Goal: Task Accomplishment & Management: Use online tool/utility

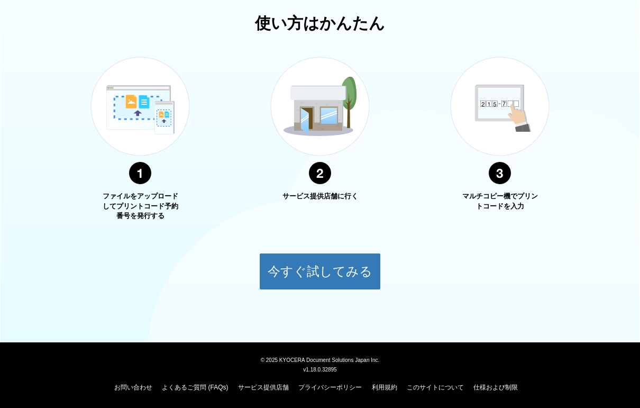
scroll to position [366, 0]
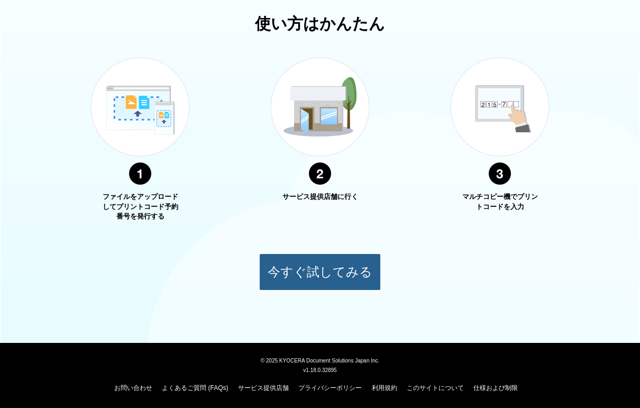
click at [300, 275] on button "今すぐ試してみる" at bounding box center [320, 272] width 122 height 37
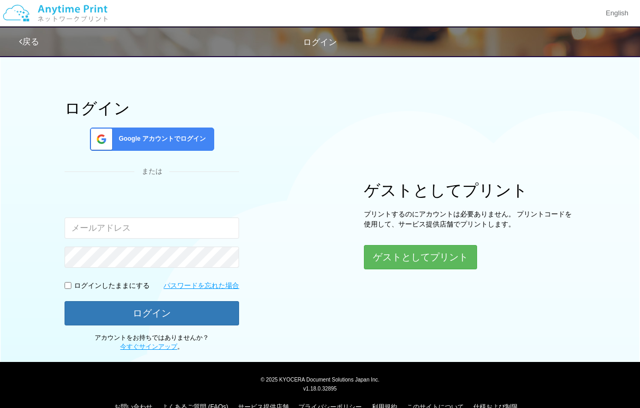
scroll to position [366, 0]
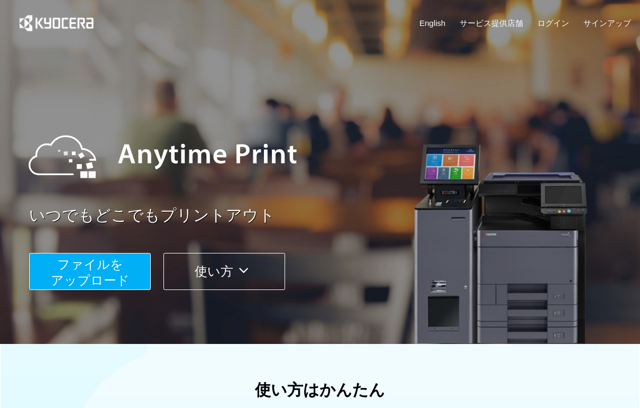
click at [117, 284] on span "ファイルを ​​アップロード" at bounding box center [90, 272] width 79 height 30
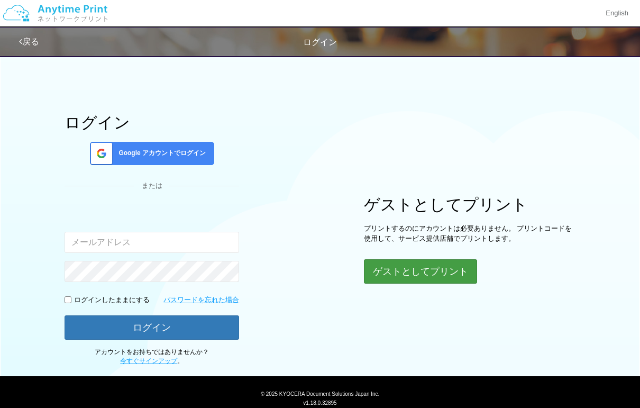
click at [378, 274] on button "ゲストとしてプリント" at bounding box center [420, 271] width 113 height 24
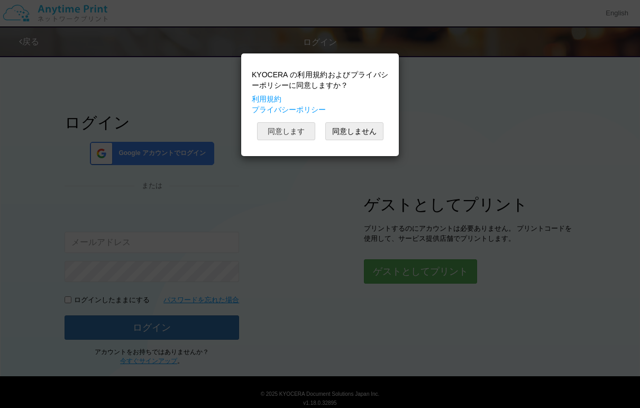
click at [300, 132] on button "同意します" at bounding box center [286, 131] width 58 height 18
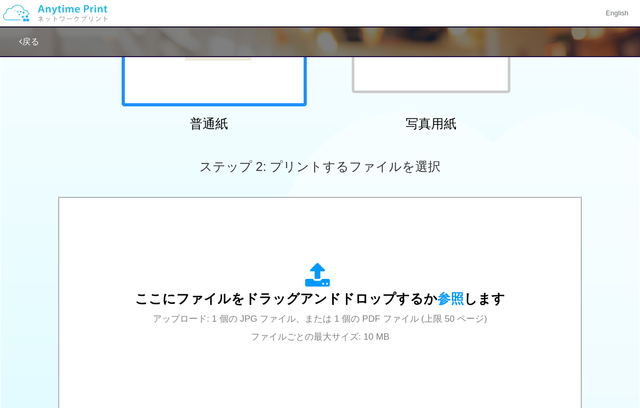
scroll to position [205, 0]
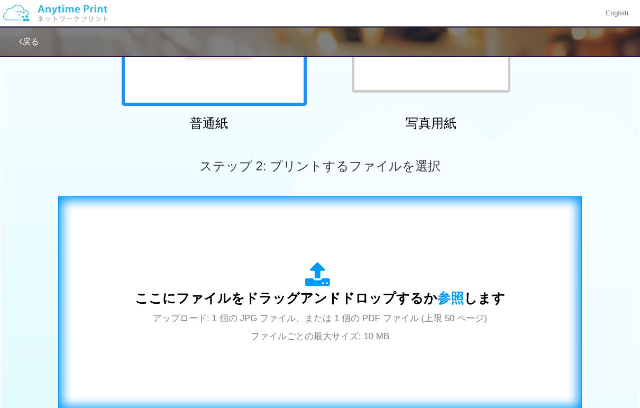
click at [371, 305] on div "ここにファイルをドラッグアンドドロップするか 参照 します アップロード: 1 個の JPG ファイル、または 1 個の PDF ファイル (上限 50 ペー…" at bounding box center [320, 303] width 370 height 83
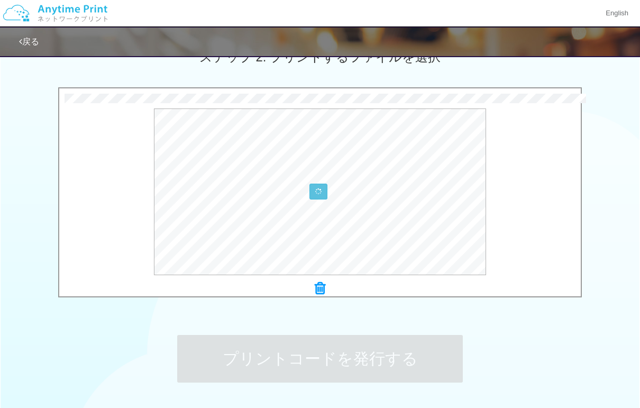
scroll to position [310, 0]
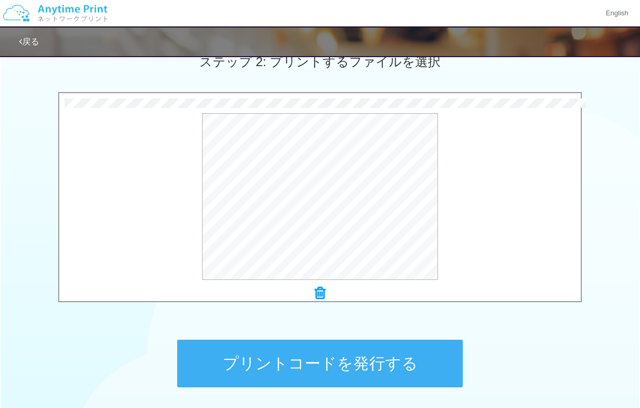
click at [358, 364] on button "プリントコードを発行する" at bounding box center [320, 364] width 286 height 48
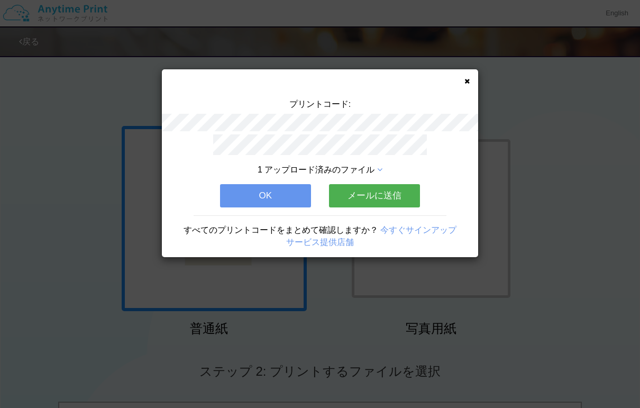
click at [266, 193] on button "OK" at bounding box center [265, 195] width 91 height 23
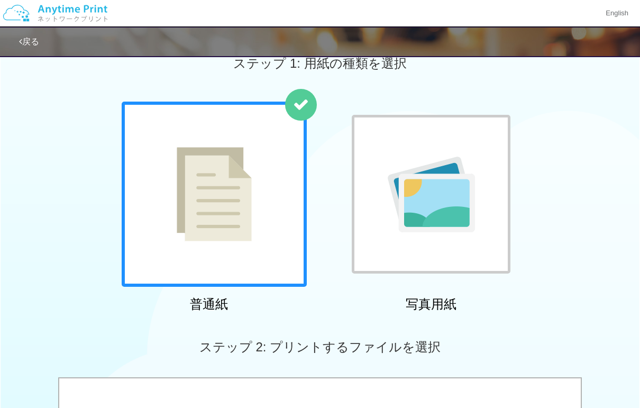
scroll to position [82, 0]
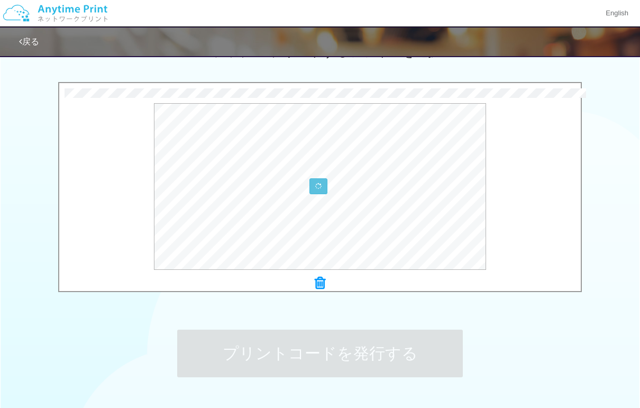
scroll to position [338, 0]
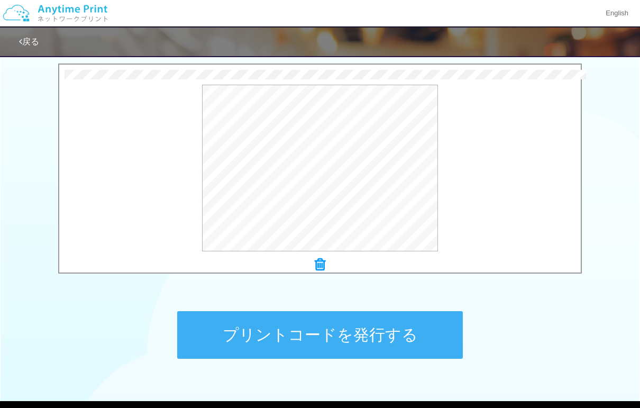
click at [315, 340] on button "プリントコードを発行する" at bounding box center [320, 335] width 286 height 48
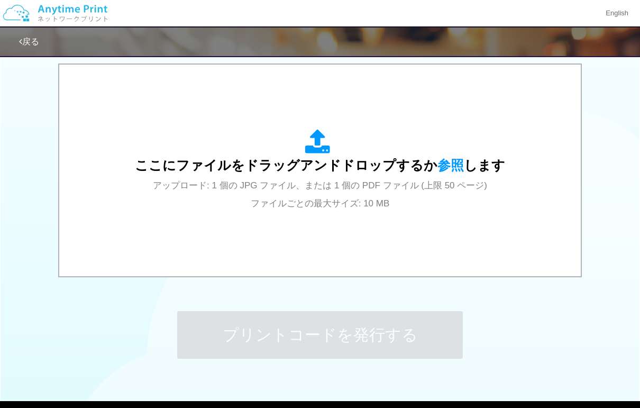
scroll to position [0, 0]
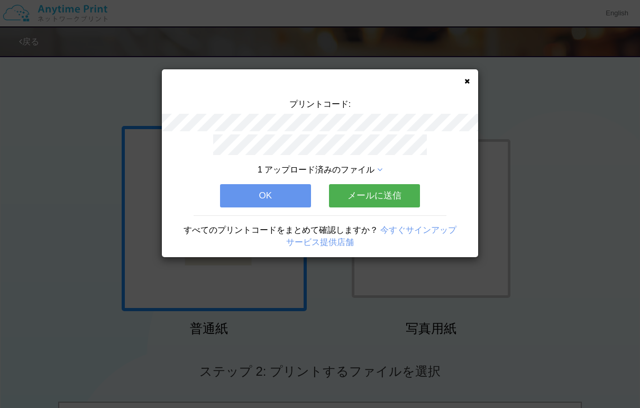
click at [264, 188] on button "OK" at bounding box center [265, 195] width 91 height 23
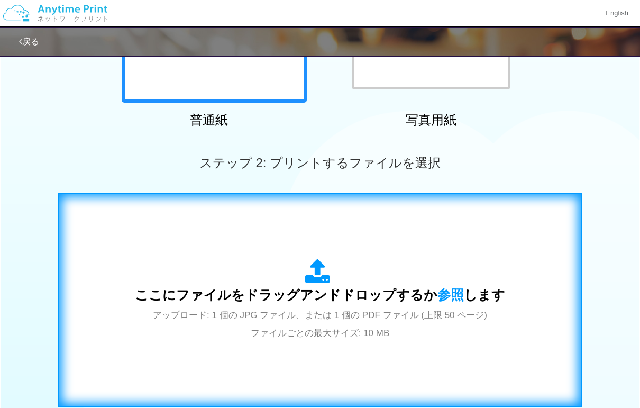
scroll to position [213, 0]
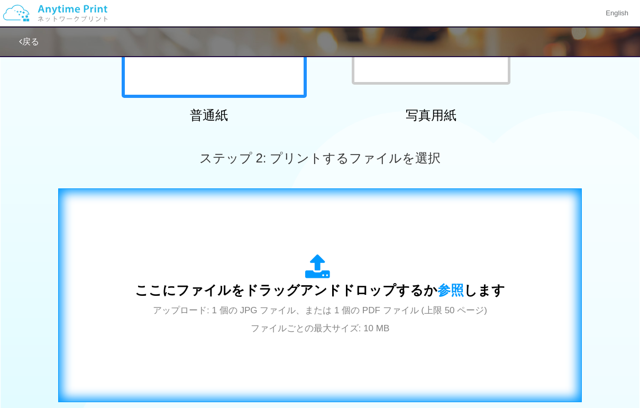
click at [370, 301] on div "ここにファイルをドラッグアンドドロップするか 参照 します アップロード: 1 個の JPG ファイル、または 1 個の PDF ファイル (上限 50 ペー…" at bounding box center [320, 295] width 370 height 83
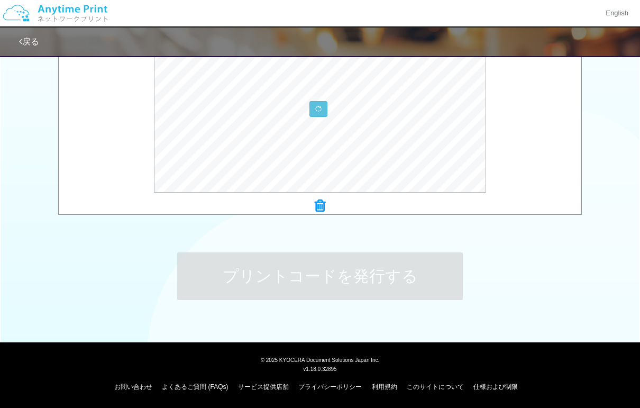
scroll to position [396, 0]
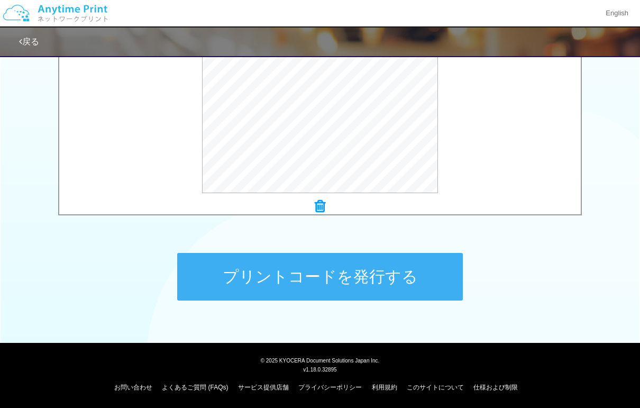
click at [324, 279] on button "プリントコードを発行する" at bounding box center [320, 277] width 286 height 48
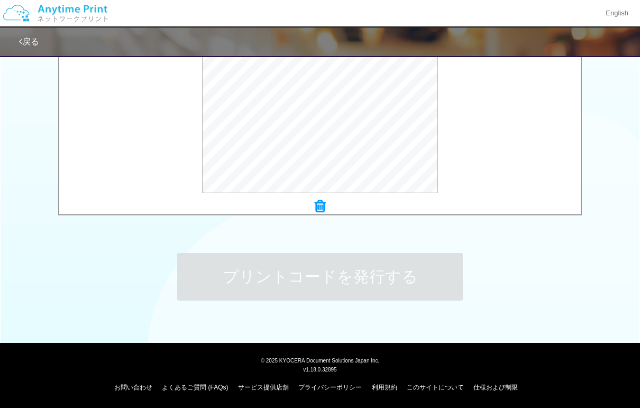
scroll to position [0, 0]
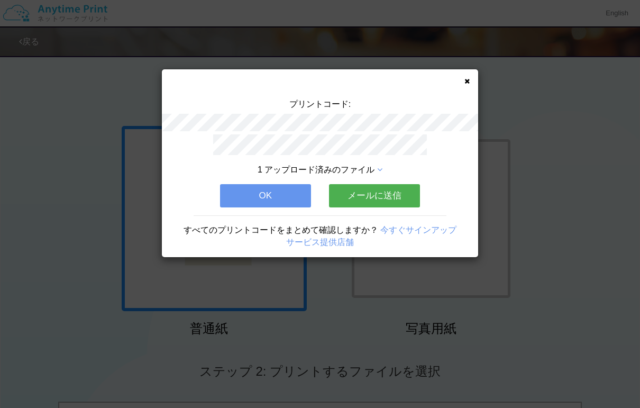
click at [274, 184] on button "OK" at bounding box center [265, 195] width 91 height 23
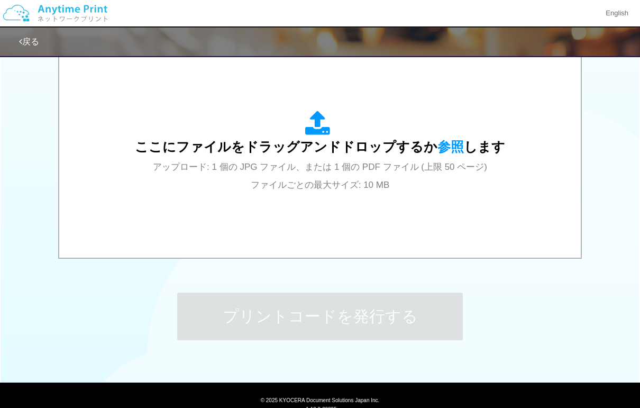
scroll to position [358, 0]
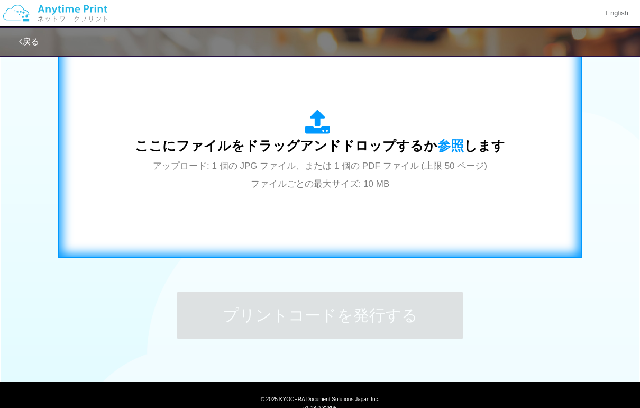
click at [323, 180] on span "アップロード: 1 個の JPG ファイル、または 1 個の PDF ファイル (上限 50 ページ) ファイルごとの最大サイズ: 10 MB" at bounding box center [320, 175] width 334 height 28
